Goal: Task Accomplishment & Management: Manage account settings

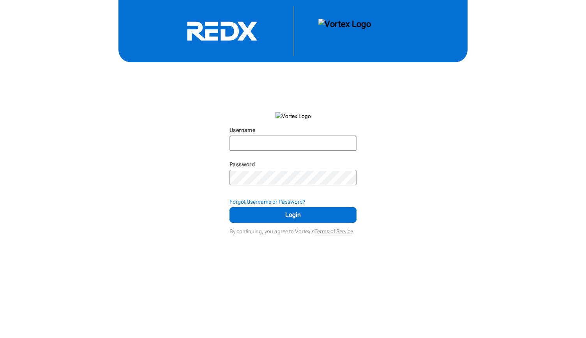
click at [321, 145] on input "Username" at bounding box center [292, 143] width 125 height 14
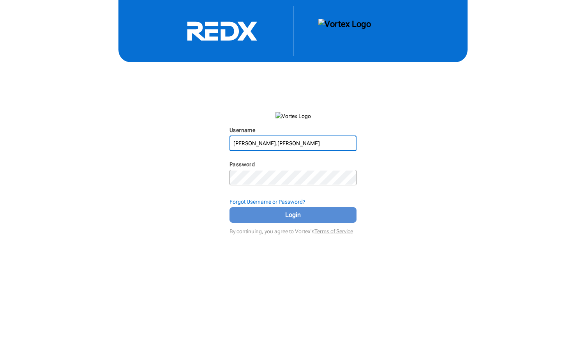
click at [267, 217] on span "Login" at bounding box center [293, 214] width 108 height 9
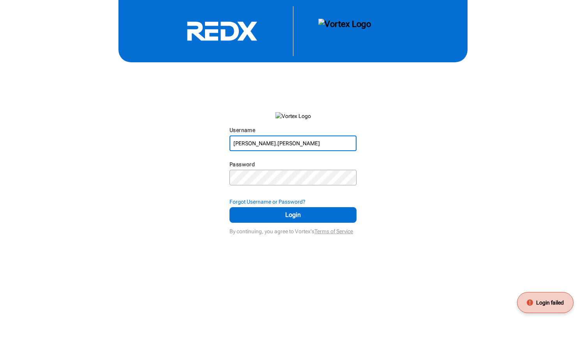
click at [269, 143] on input "[PERSON_NAME].[PERSON_NAME]" at bounding box center [292, 143] width 125 height 14
type input "[PERSON_NAME][EMAIL_ADDRESS][PERSON_NAME][DOMAIN_NAME]"
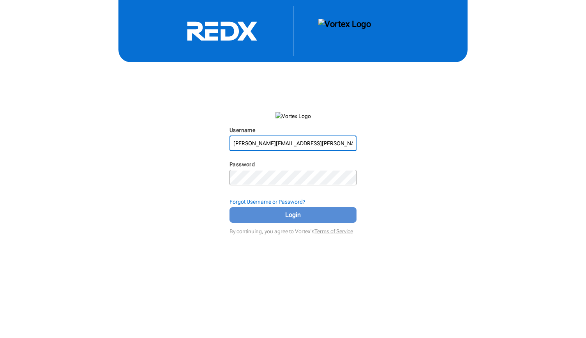
click at [290, 213] on span "Login" at bounding box center [293, 214] width 108 height 9
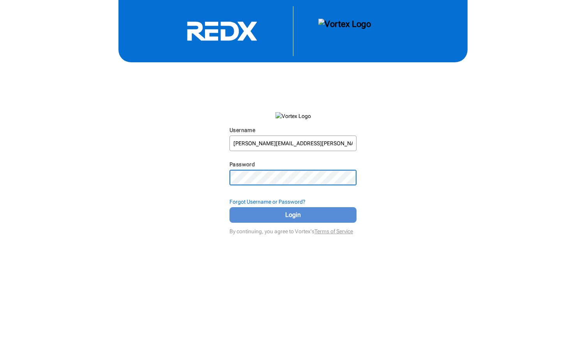
click at [257, 216] on span "Login" at bounding box center [293, 214] width 108 height 9
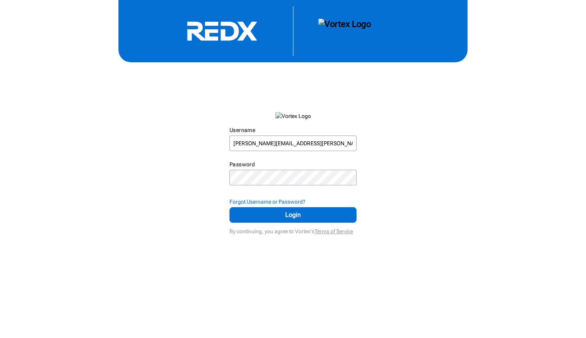
click at [502, 90] on div "Username [PERSON_NAME][EMAIL_ADDRESS][PERSON_NAME][DOMAIN_NAME] N/A Password N/…" at bounding box center [293, 118] width 586 height 237
